Goal: Information Seeking & Learning: Learn about a topic

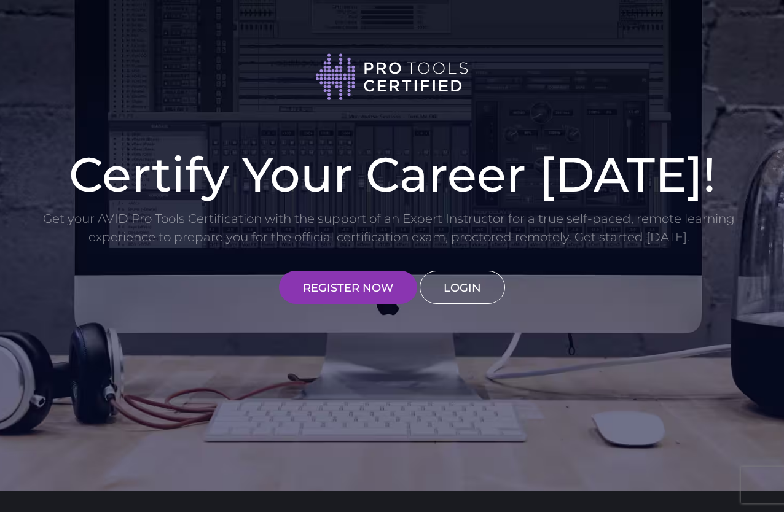
click at [457, 289] on link "LOGIN" at bounding box center [462, 287] width 85 height 33
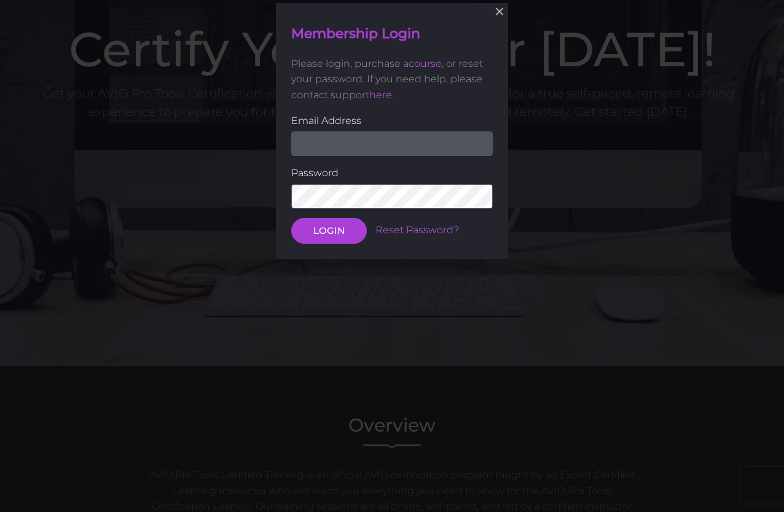
scroll to position [126, 0]
type input "clarenceIsaac96@gmail.com"
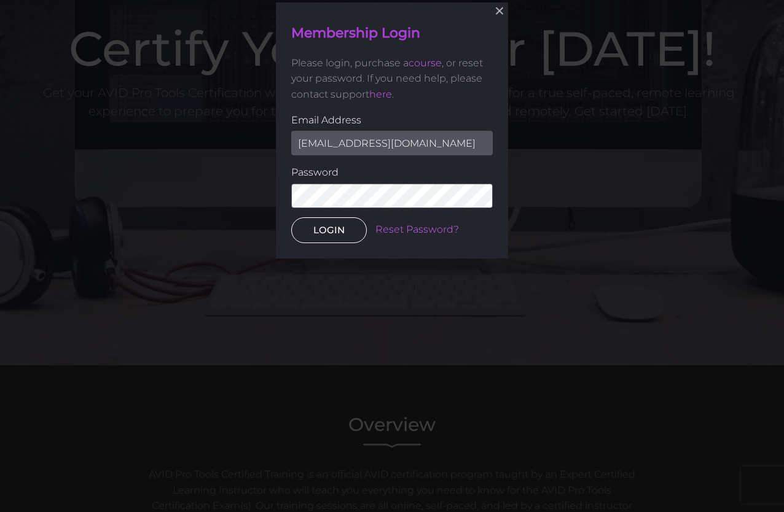
click at [315, 238] on button "LOGIN" at bounding box center [329, 230] width 76 height 26
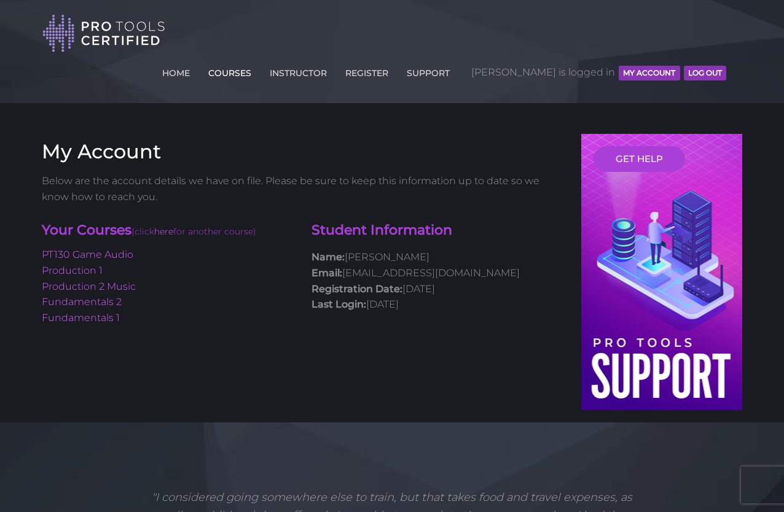
click at [254, 61] on link "COURSES" at bounding box center [229, 71] width 49 height 20
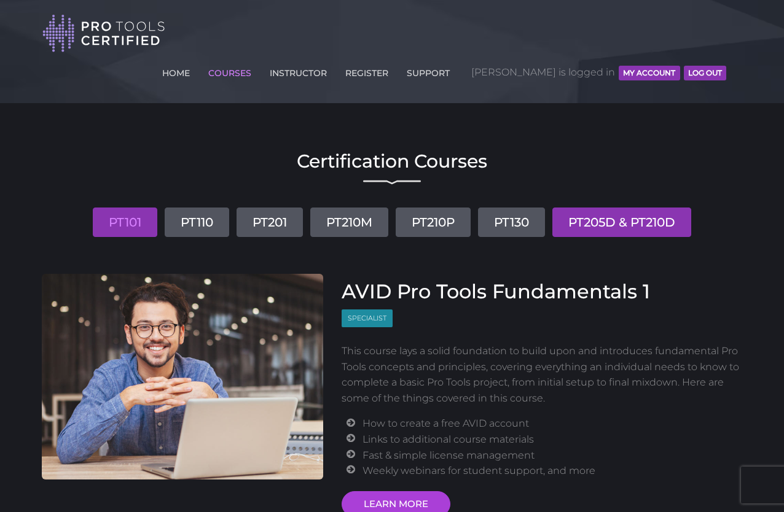
click at [612, 208] on link "PT205D & PT210D" at bounding box center [621, 222] width 139 height 29
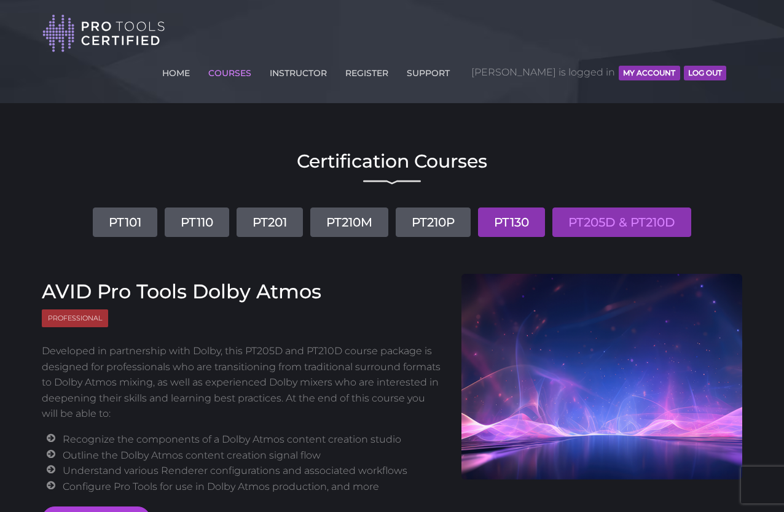
click at [509, 208] on link "PT130" at bounding box center [511, 222] width 67 height 29
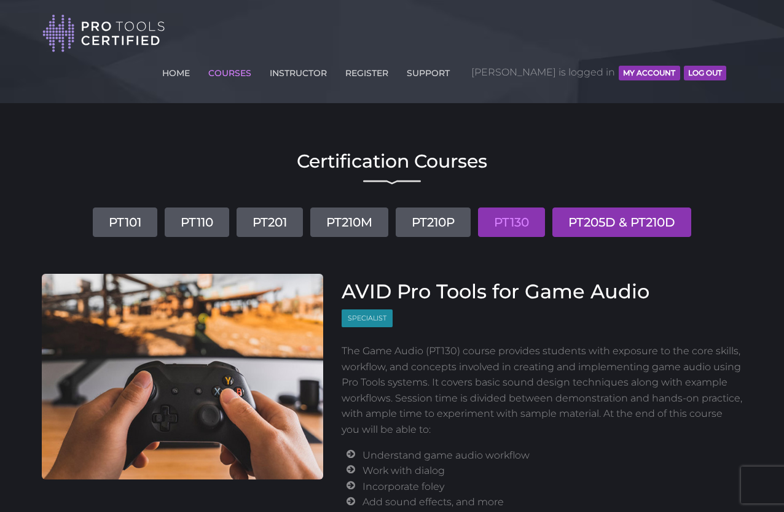
click at [638, 208] on link "PT205D & PT210D" at bounding box center [621, 222] width 139 height 29
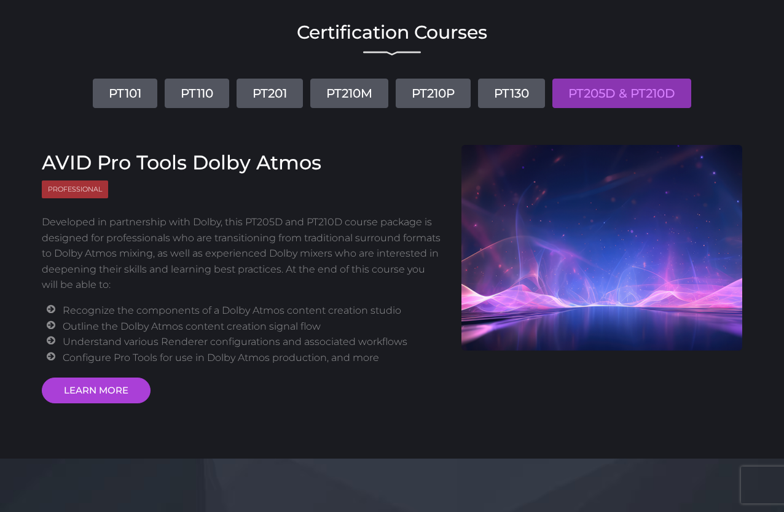
scroll to position [135, 0]
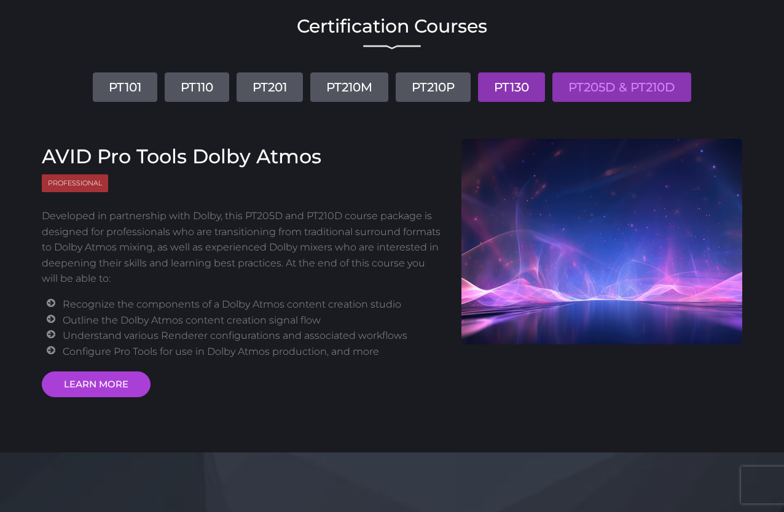
click at [539, 72] on link "PT130" at bounding box center [511, 86] width 67 height 29
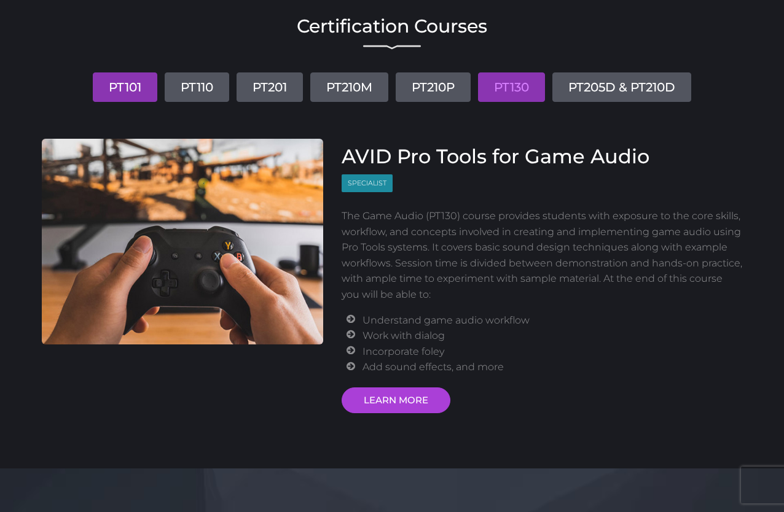
click at [127, 72] on link "PT101" at bounding box center [125, 86] width 64 height 29
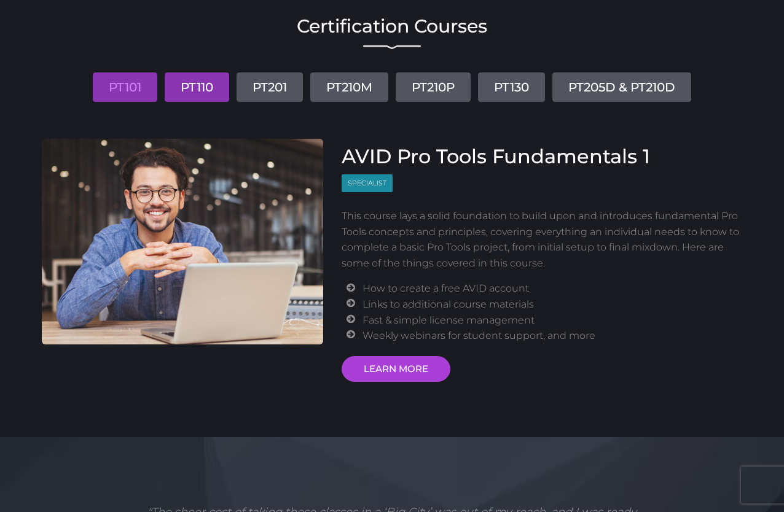
drag, startPoint x: 217, startPoint y: 57, endPoint x: 225, endPoint y: 57, distance: 8.0
click at [217, 72] on link "PT110" at bounding box center [197, 86] width 64 height 29
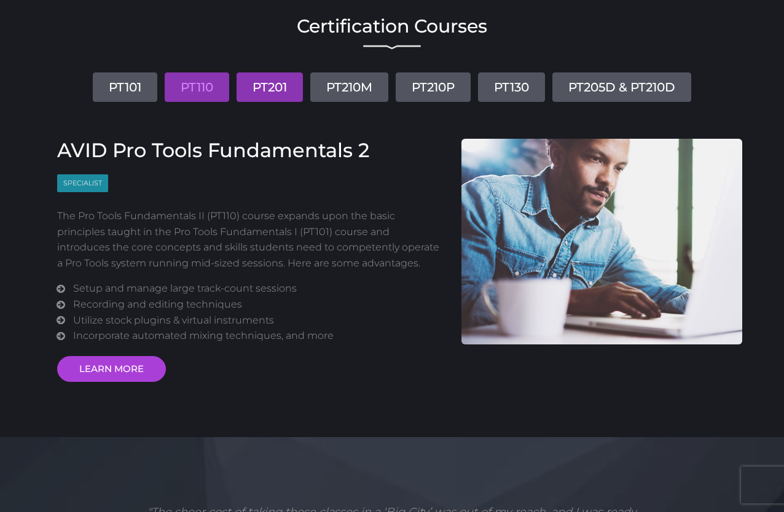
click at [265, 72] on link "PT201" at bounding box center [269, 86] width 66 height 29
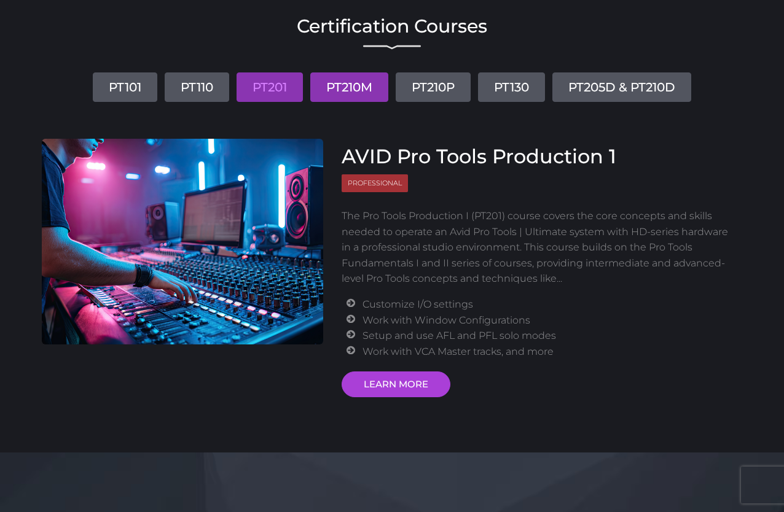
click at [365, 72] on link "PT210M" at bounding box center [349, 86] width 78 height 29
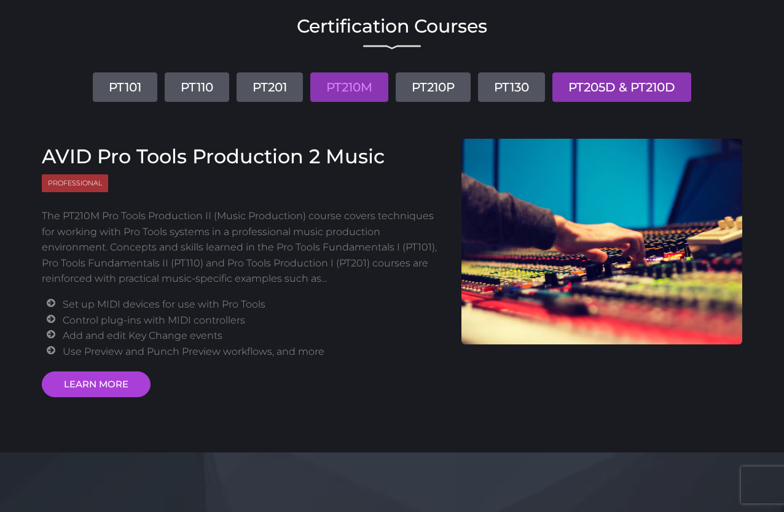
click at [636, 72] on link "PT205D & PT210D" at bounding box center [621, 86] width 139 height 29
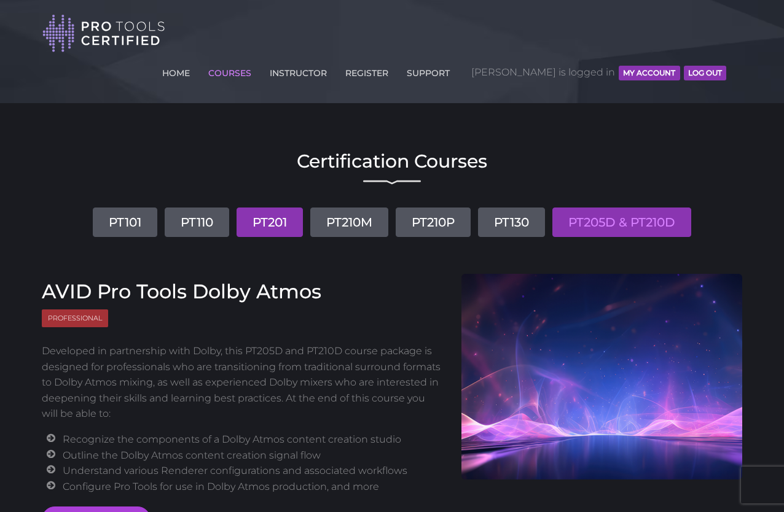
scroll to position [0, 0]
click at [118, 208] on link "PT101" at bounding box center [125, 222] width 64 height 29
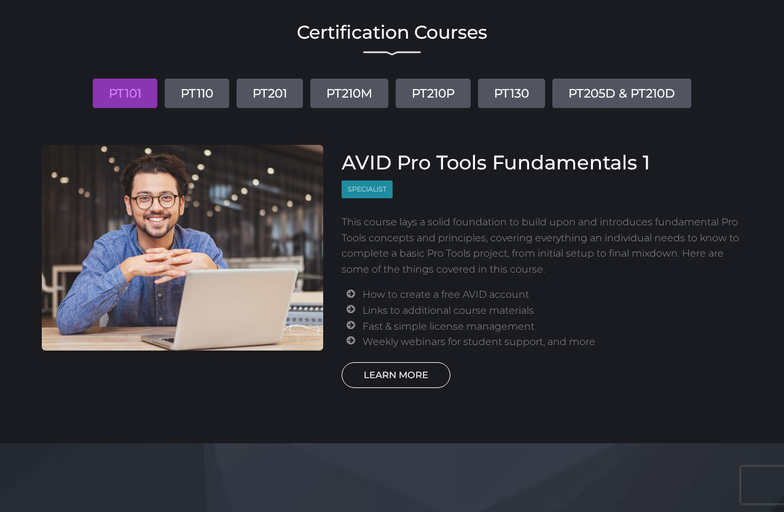
scroll to position [133, 0]
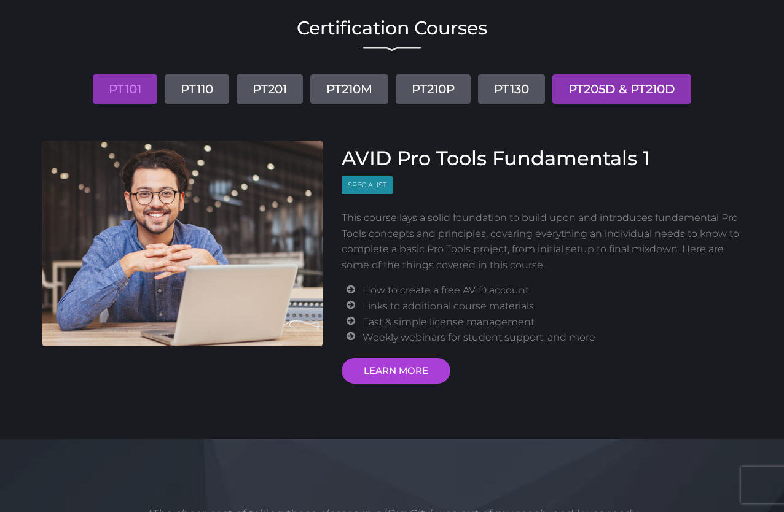
click at [638, 74] on link "PT205D & PT210D" at bounding box center [621, 88] width 139 height 29
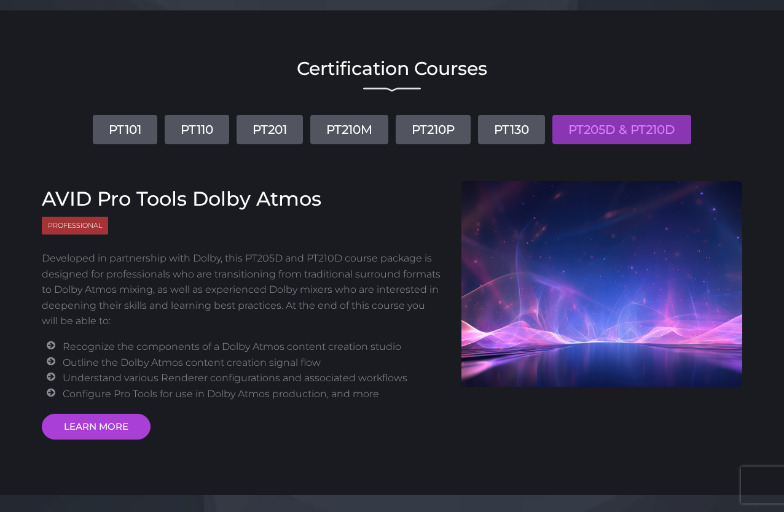
scroll to position [52, 0]
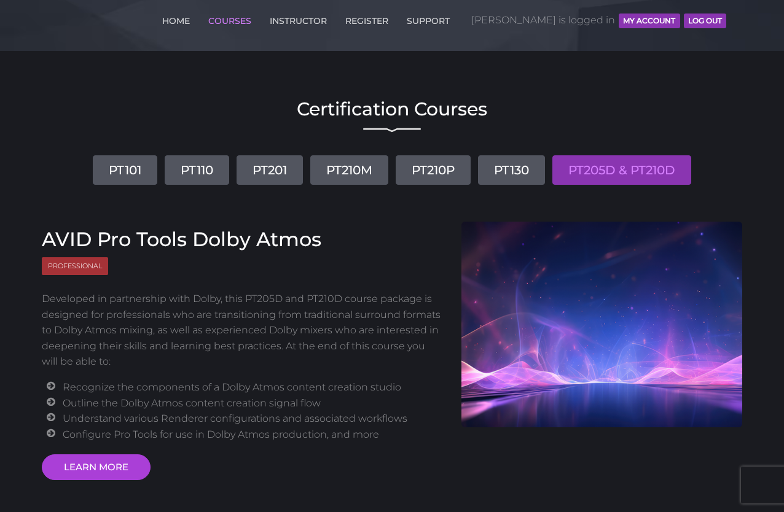
click at [614, 257] on img at bounding box center [601, 325] width 281 height 206
click at [115, 455] on link "LEARN MORE" at bounding box center [96, 468] width 109 height 26
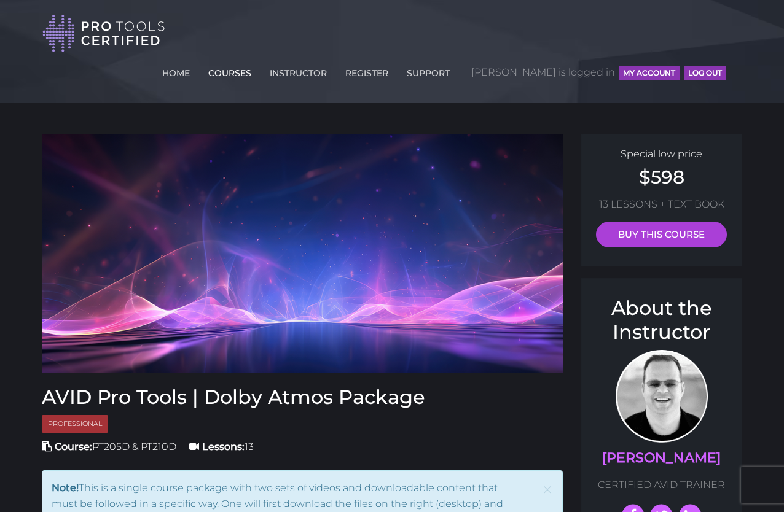
click at [254, 61] on link "COURSES" at bounding box center [229, 71] width 49 height 20
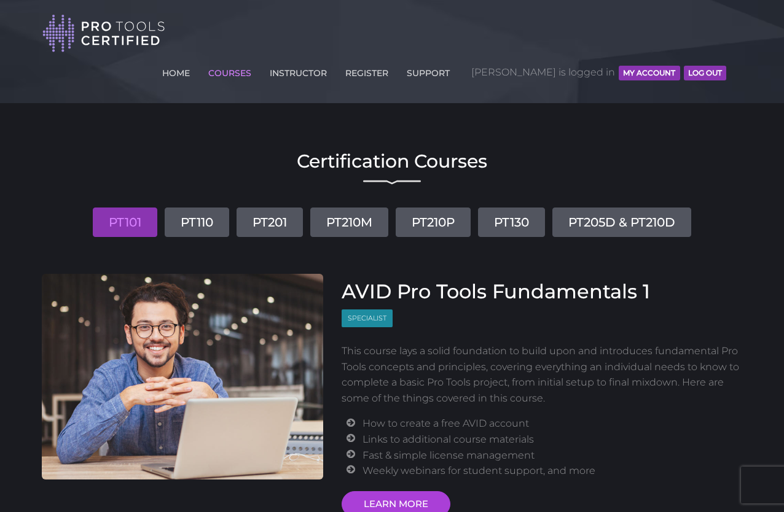
drag, startPoint x: 114, startPoint y: 186, endPoint x: 126, endPoint y: 198, distance: 17.4
click at [114, 208] on link "PT101" at bounding box center [125, 222] width 64 height 29
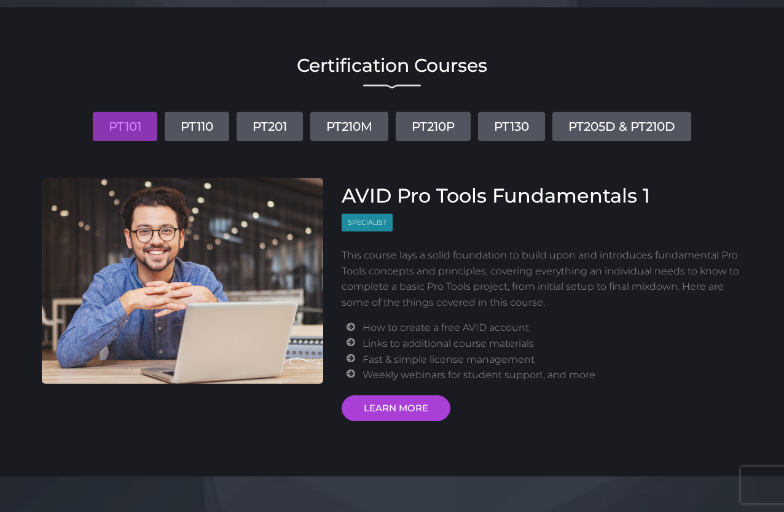
click at [132, 112] on link "PT101" at bounding box center [125, 126] width 64 height 29
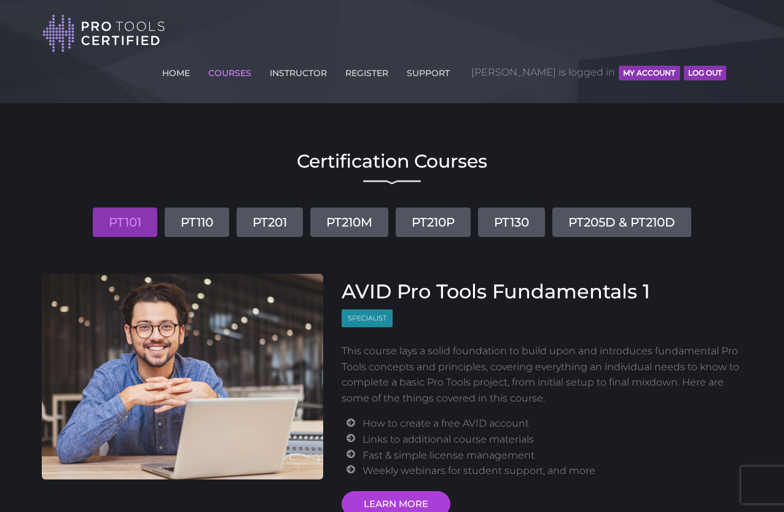
scroll to position [0, 0]
click at [147, 208] on link "PT101" at bounding box center [125, 222] width 64 height 29
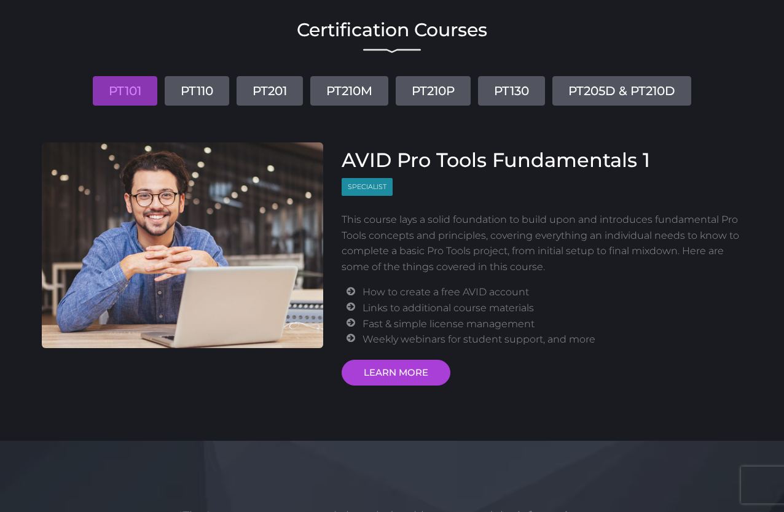
scroll to position [132, 0]
click at [111, 76] on link "PT101" at bounding box center [125, 90] width 64 height 29
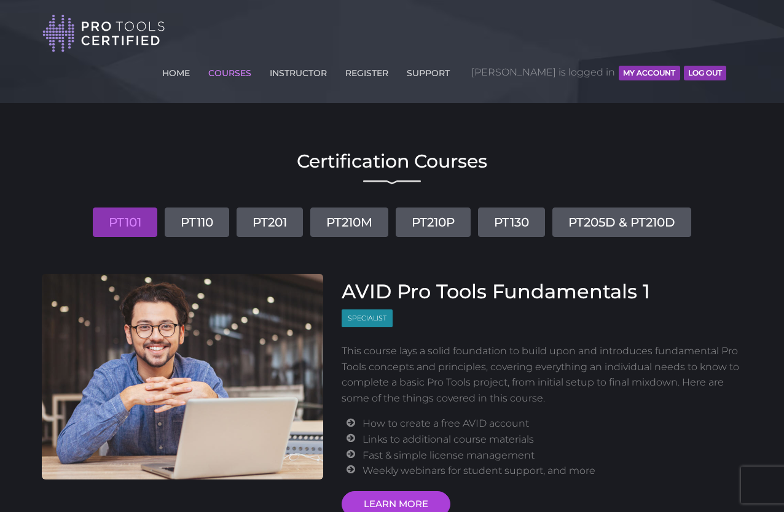
scroll to position [0, 0]
click at [654, 66] on button "MY ACCOUNT" at bounding box center [649, 73] width 61 height 15
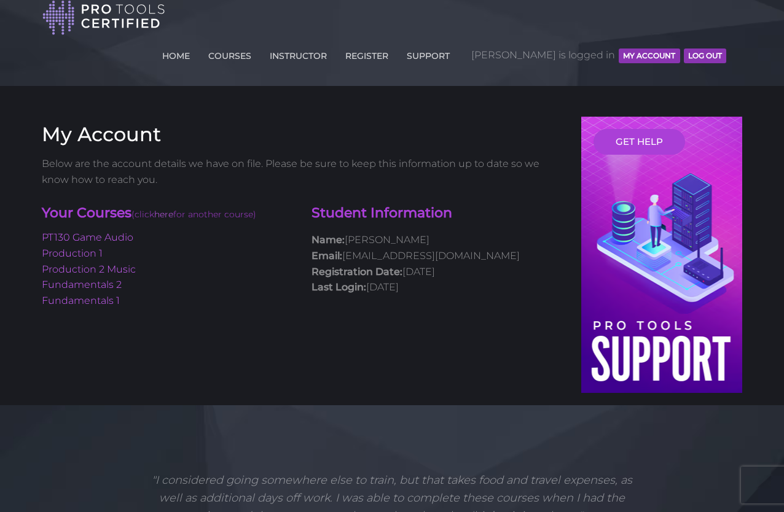
scroll to position [19, 0]
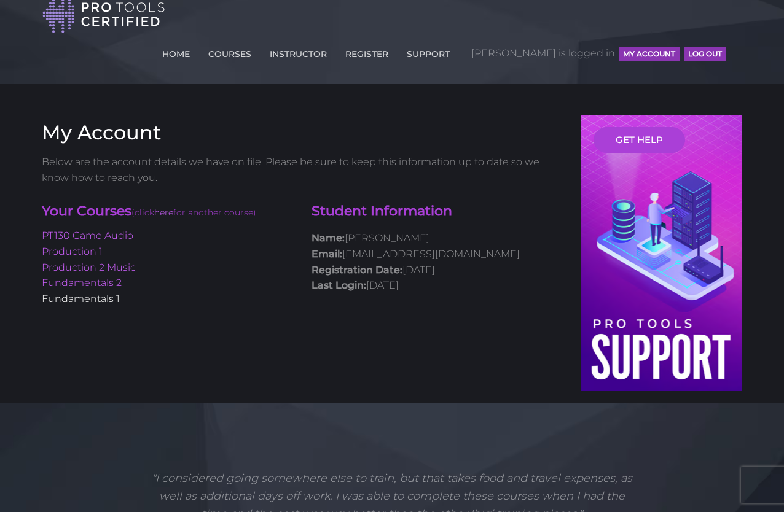
click at [96, 293] on link "Fundamentals 1" at bounding box center [81, 299] width 78 height 12
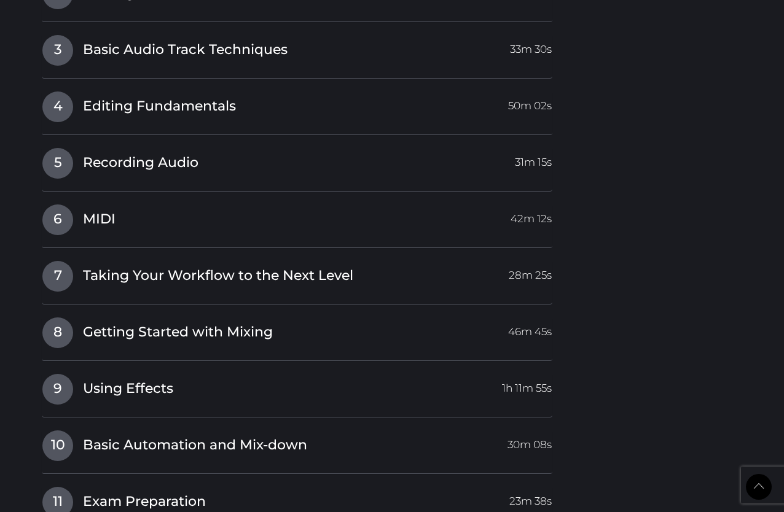
scroll to position [1961, 0]
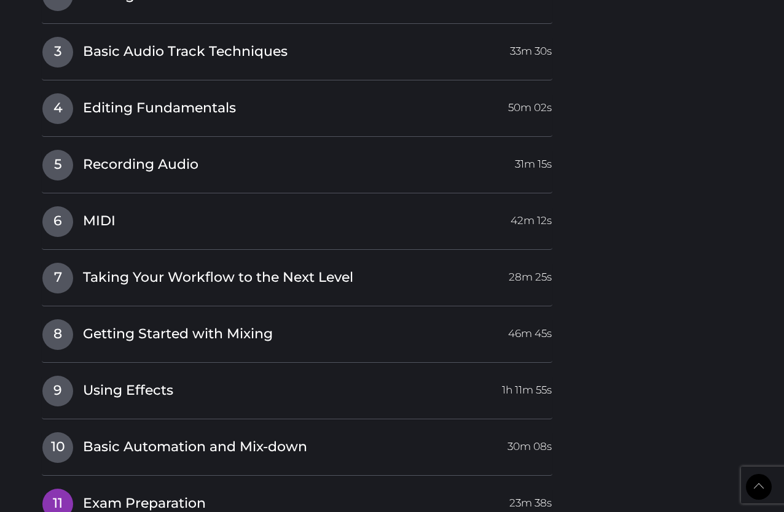
click at [173, 494] on span "Exam Preparation" at bounding box center [144, 503] width 123 height 19
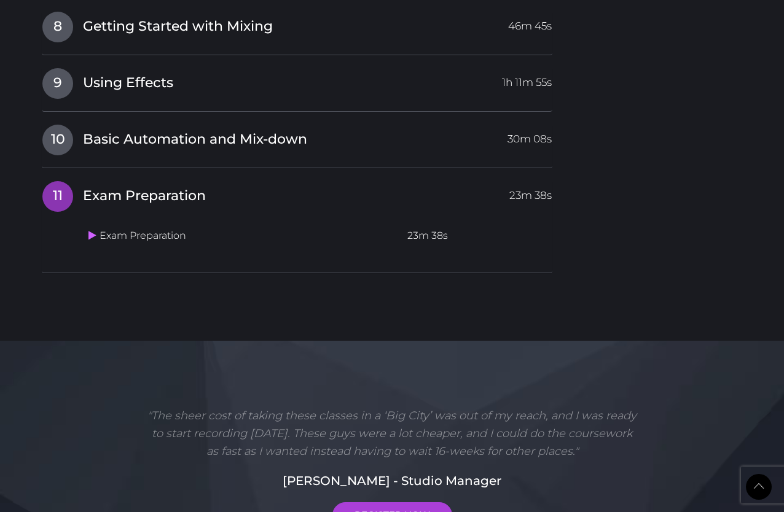
scroll to position [2002, 0]
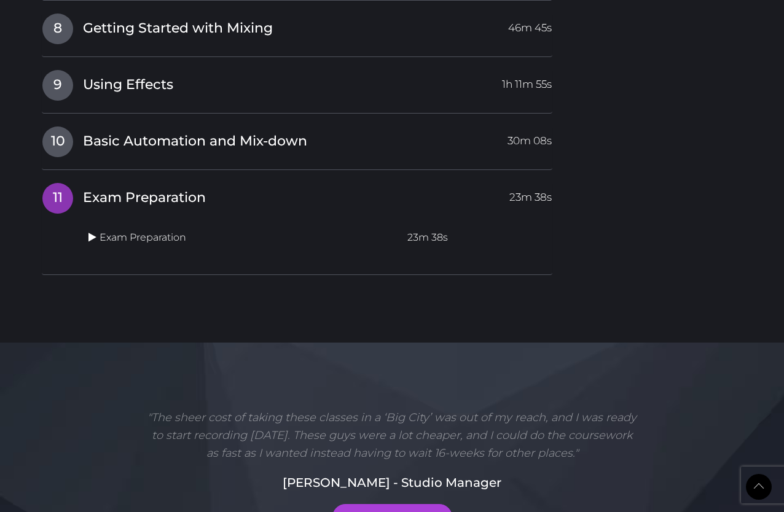
click at [94, 232] on icon at bounding box center [92, 237] width 8 height 10
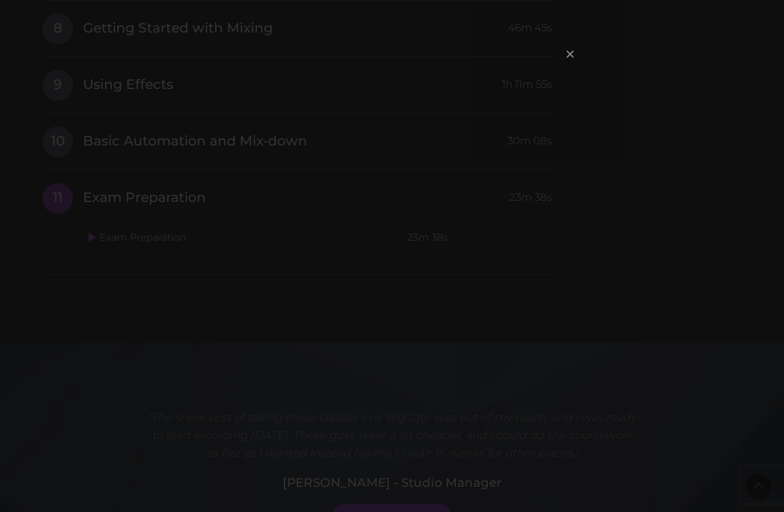
click at [572, 52] on span "×" at bounding box center [570, 54] width 12 height 26
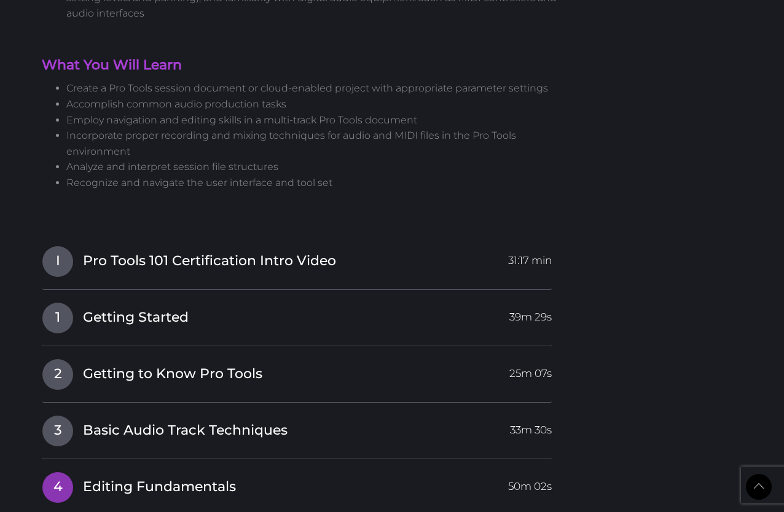
scroll to position [1318, 0]
click at [67, 246] on span "I" at bounding box center [57, 261] width 31 height 31
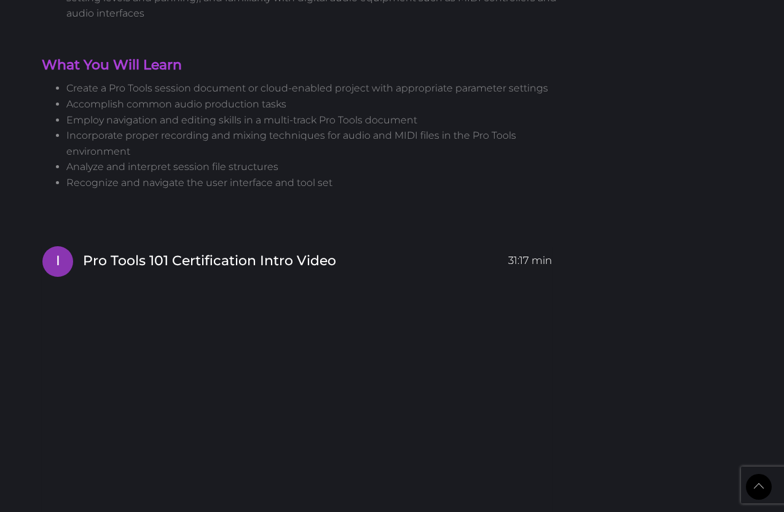
click at [64, 246] on span "I" at bounding box center [57, 261] width 31 height 31
